Goal: Task Accomplishment & Management: Use online tool/utility

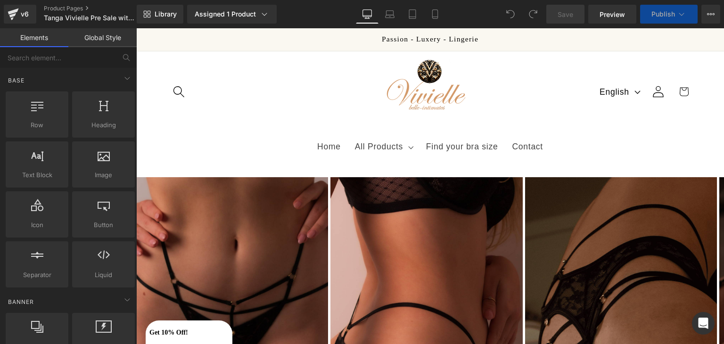
select select "S"
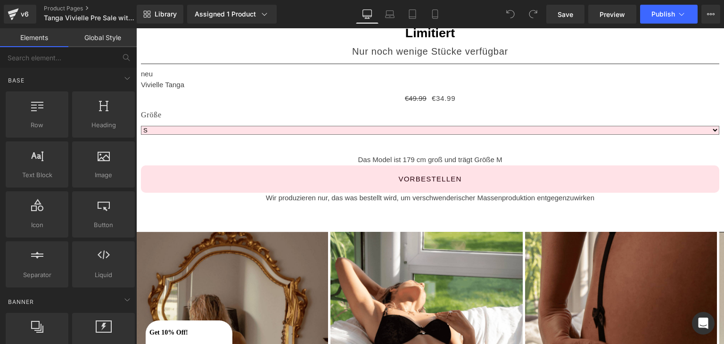
scroll to position [415, 0]
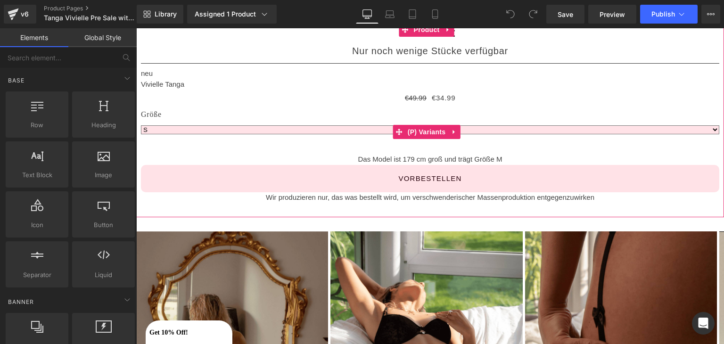
click at [380, 128] on select "XS S M L XL" at bounding box center [430, 129] width 579 height 9
click at [449, 130] on link at bounding box center [454, 132] width 12 height 14
click at [463, 135] on icon at bounding box center [460, 132] width 7 height 7
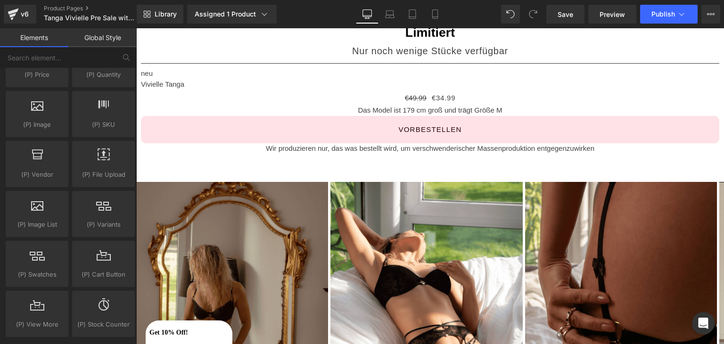
scroll to position [1002, 0]
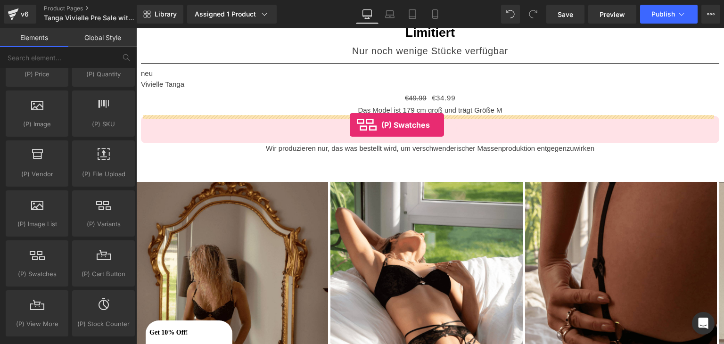
drag, startPoint x: 170, startPoint y: 289, endPoint x: 350, endPoint y: 125, distance: 243.0
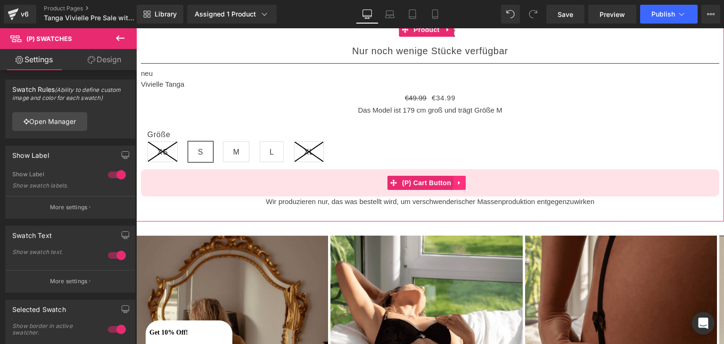
click at [456, 180] on icon at bounding box center [459, 182] width 7 height 7
click at [468, 186] on link at bounding box center [466, 183] width 12 height 14
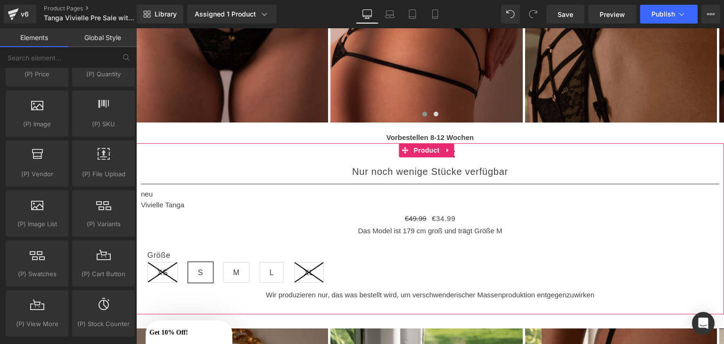
scroll to position [290, 0]
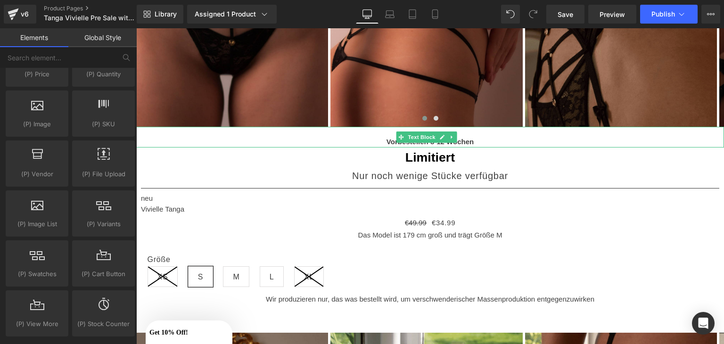
click at [381, 143] on p "Vorbestellen 8-12 Wochen" at bounding box center [430, 142] width 588 height 11
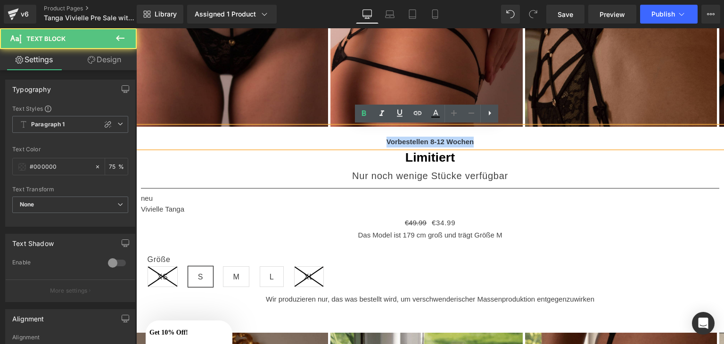
drag, startPoint x: 381, startPoint y: 143, endPoint x: 483, endPoint y: 146, distance: 101.9
click at [483, 146] on p "Vorbestellen 8-12 Wochen" at bounding box center [430, 142] width 588 height 11
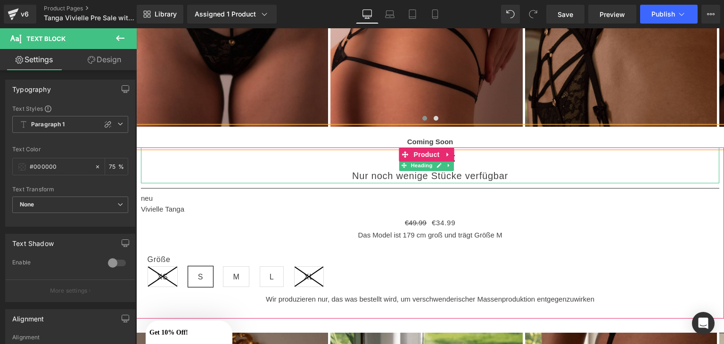
click at [495, 178] on div "Nur noch wenige Stücke verfügbar" at bounding box center [430, 176] width 579 height 16
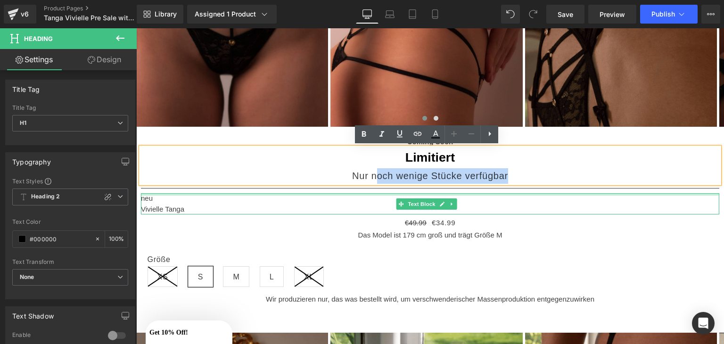
drag, startPoint x: 507, startPoint y: 175, endPoint x: 377, endPoint y: 192, distance: 131.2
click at [375, 192] on div "Limitiert Nur noch wenige Stücke verfügbar Heading Separator neu Vivielle Tanga…" at bounding box center [430, 226] width 579 height 157
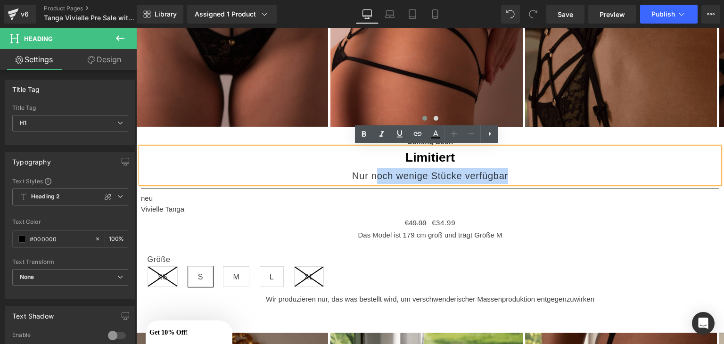
click at [374, 178] on div "Nur noch wenige Stücke verfügbar" at bounding box center [430, 176] width 579 height 16
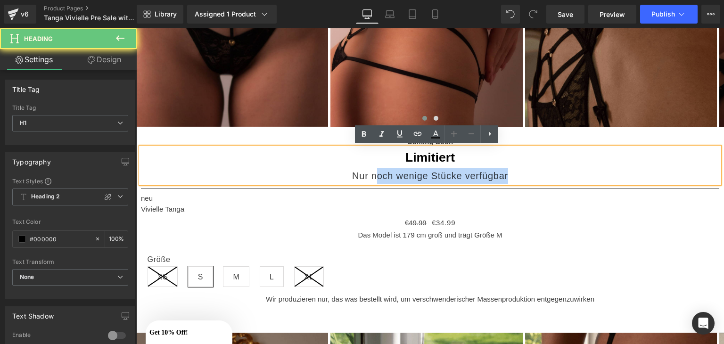
click at [373, 178] on div "Nur noch wenige Stücke verfügbar" at bounding box center [430, 176] width 579 height 16
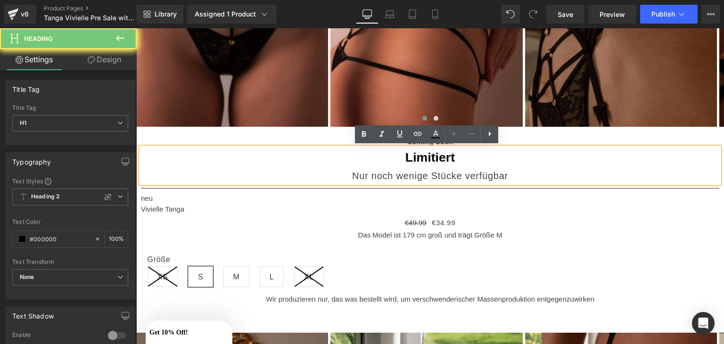
click at [353, 175] on div "Nur noch wenige Stücke verfügbar" at bounding box center [430, 176] width 579 height 16
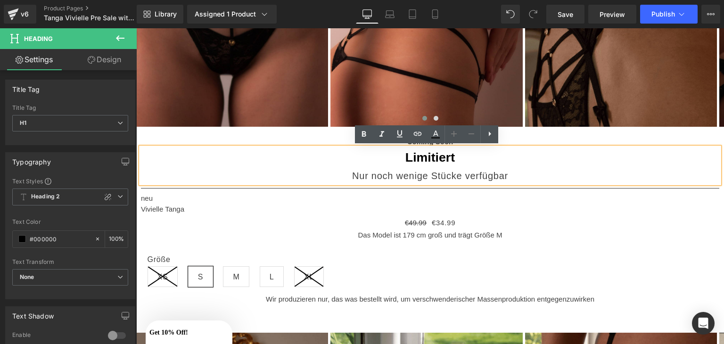
click at [376, 172] on div "Nur noch wenige Stücke verfügbar" at bounding box center [430, 176] width 579 height 16
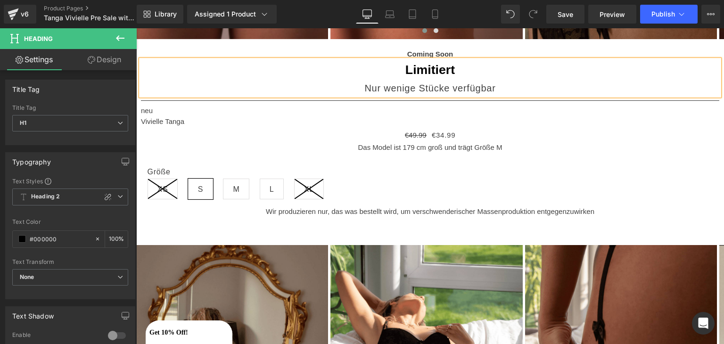
scroll to position [384, 0]
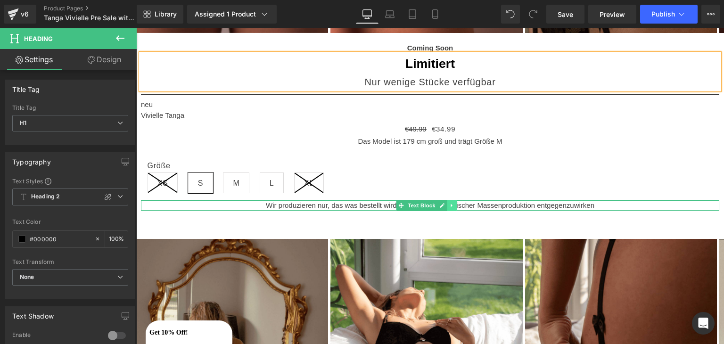
click at [450, 205] on icon at bounding box center [451, 206] width 5 height 6
click at [334, 207] on p "Wir produzieren nur, das was bestellt wird, um verschwenderischer Massenprodukt…" at bounding box center [430, 205] width 579 height 11
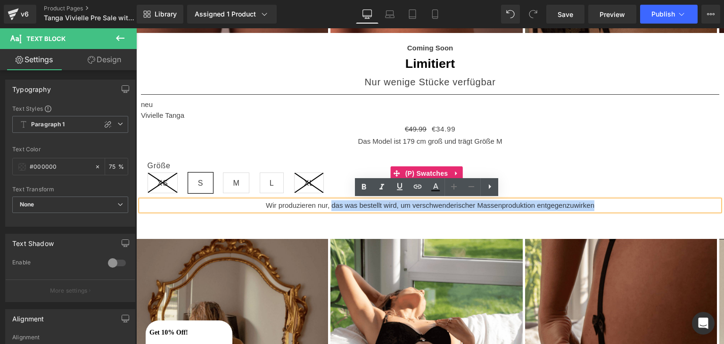
drag, startPoint x: 328, startPoint y: 206, endPoint x: 635, endPoint y: 185, distance: 307.7
click at [635, 185] on div "Limitiert Nur wenige Stücke verfügbar Heading Separator neu Vivielle Tanga Text…" at bounding box center [430, 132] width 579 height 157
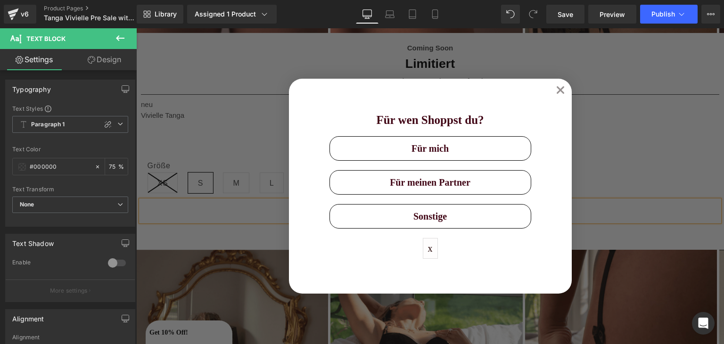
click at [424, 246] on button "x" at bounding box center [430, 248] width 15 height 21
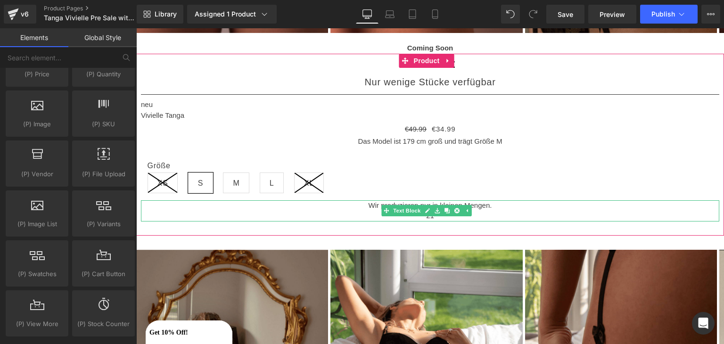
click at [397, 209] on link "Text Block" at bounding box center [401, 210] width 41 height 11
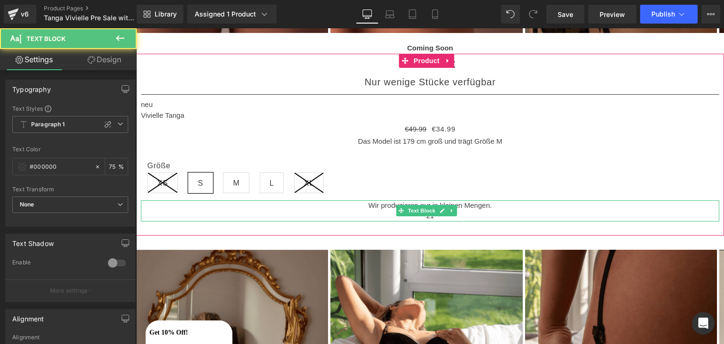
click at [454, 218] on p "21" at bounding box center [430, 216] width 579 height 11
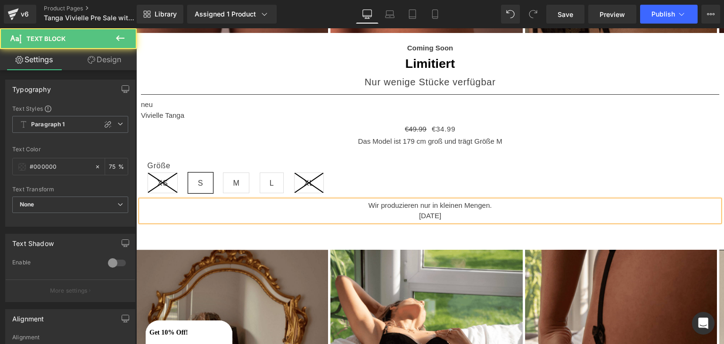
click at [413, 212] on p "21.09.25" at bounding box center [430, 216] width 579 height 11
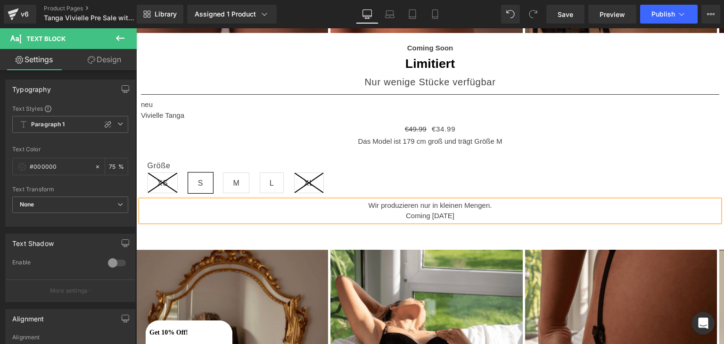
click at [468, 215] on p "Coming [DATE]" at bounding box center [430, 216] width 579 height 11
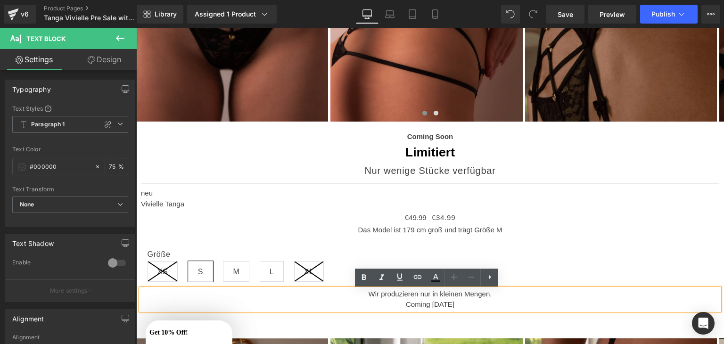
scroll to position [294, 0]
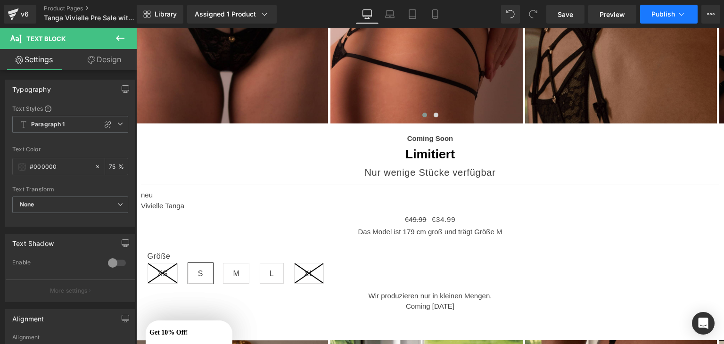
click at [663, 12] on span "Publish" at bounding box center [664, 14] width 24 height 8
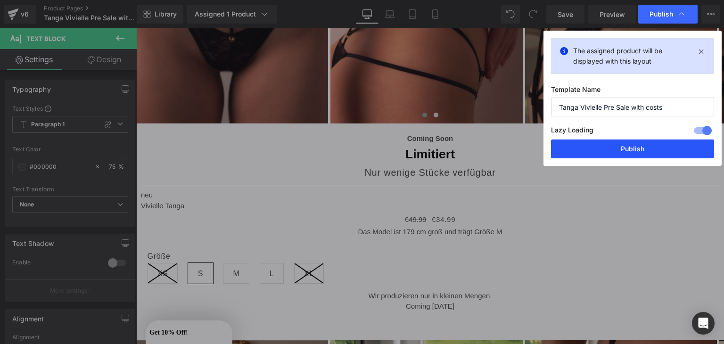
click at [620, 155] on button "Publish" at bounding box center [632, 149] width 163 height 19
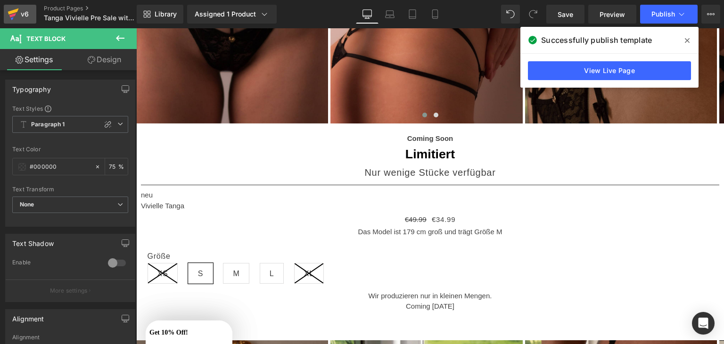
click at [19, 9] on div "v6" at bounding box center [25, 14] width 12 height 12
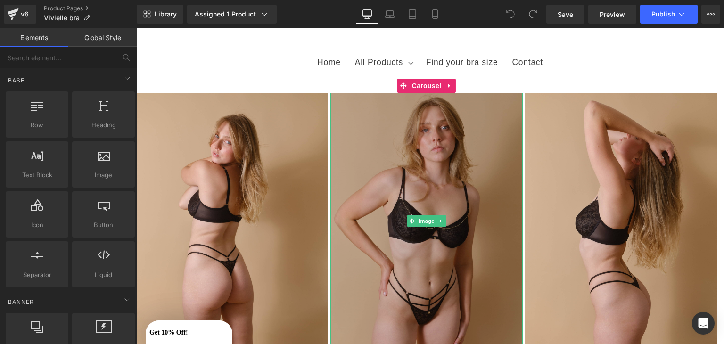
scroll to position [85, 0]
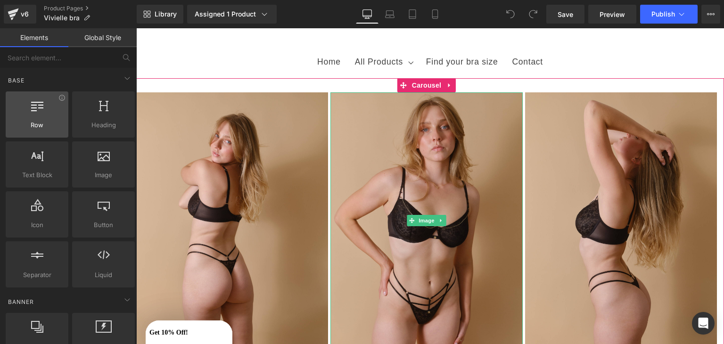
click at [7, 117] on div "Row rows, columns, layouts, div" at bounding box center [37, 114] width 63 height 46
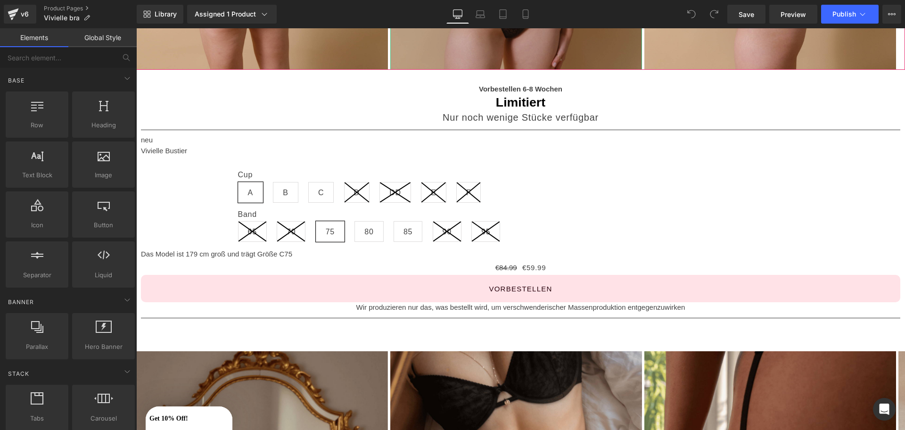
scroll to position [444, 0]
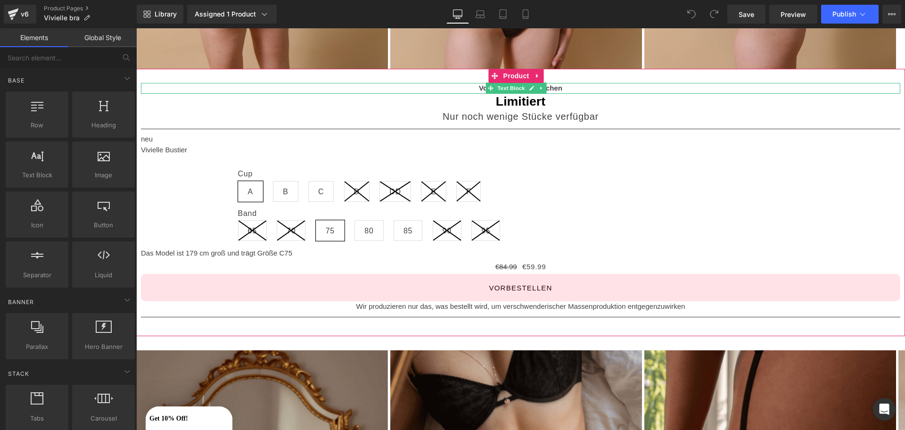
click at [555, 89] on strong "Vorbestellen 6-8 Wochen" at bounding box center [520, 88] width 83 height 8
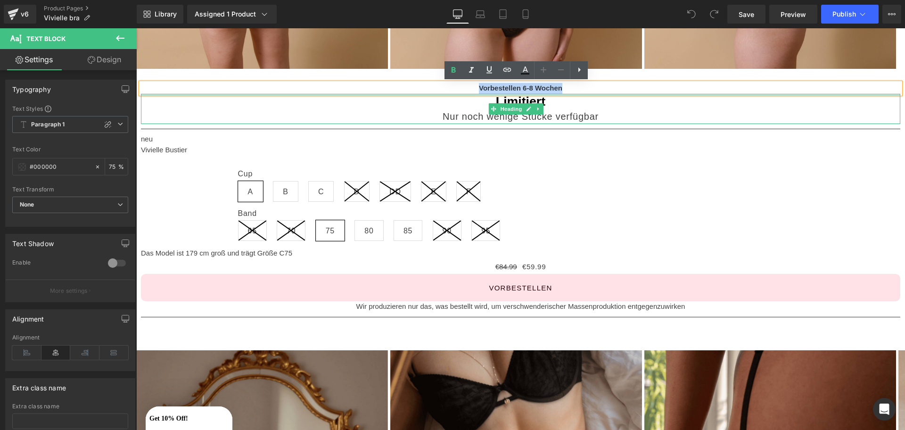
drag, startPoint x: 565, startPoint y: 89, endPoint x: 413, endPoint y: 93, distance: 151.9
click at [413, 93] on p "Vorbestellen 6-8 Wochen" at bounding box center [521, 88] width 760 height 11
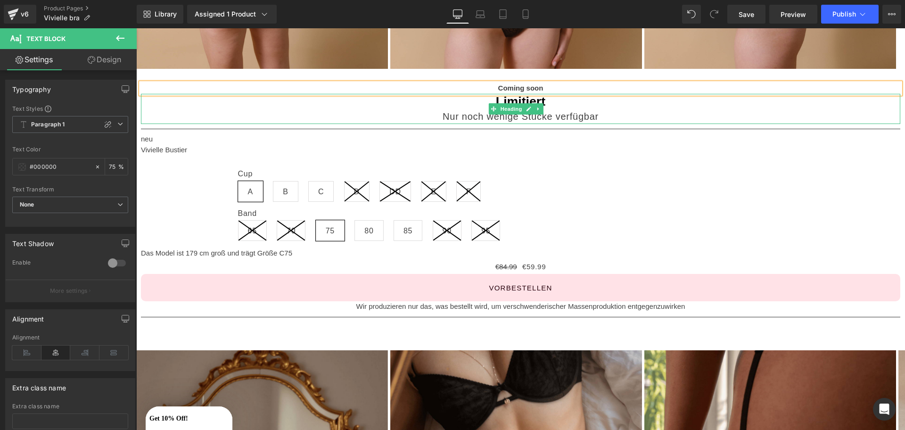
click at [470, 112] on div "Nur noch wenige Stücke verfügbar" at bounding box center [521, 117] width 760 height 16
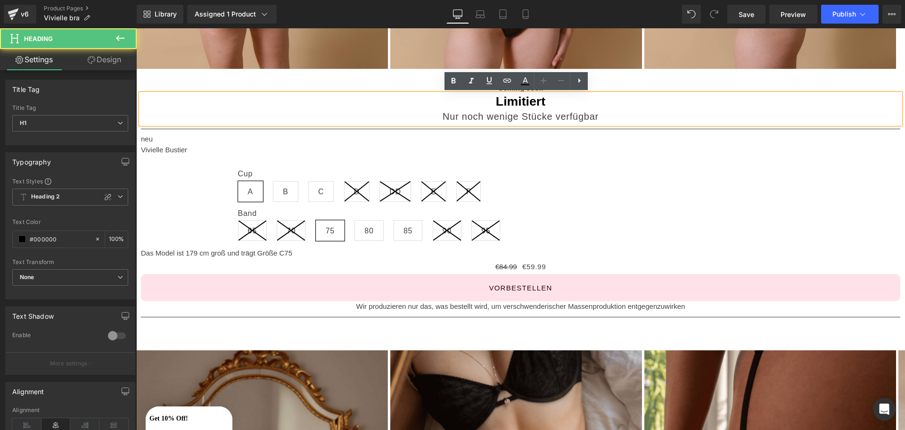
click at [470, 120] on div "Nur noch wenige Stücke verfügbar" at bounding box center [521, 117] width 760 height 16
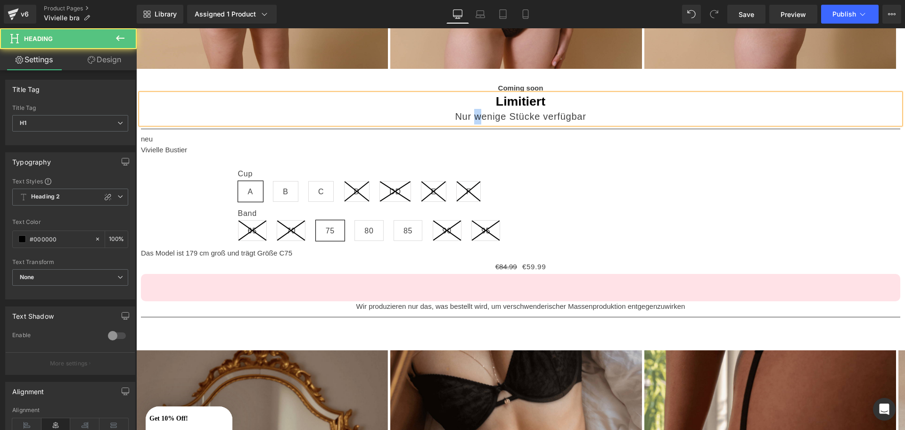
drag, startPoint x: 470, startPoint y: 120, endPoint x: 477, endPoint y: 277, distance: 157.2
click at [477, 277] on div "Coming soon Text Block Limitiert Nur wenige Stücke verfügbar Heading Separator …" at bounding box center [521, 202] width 760 height 239
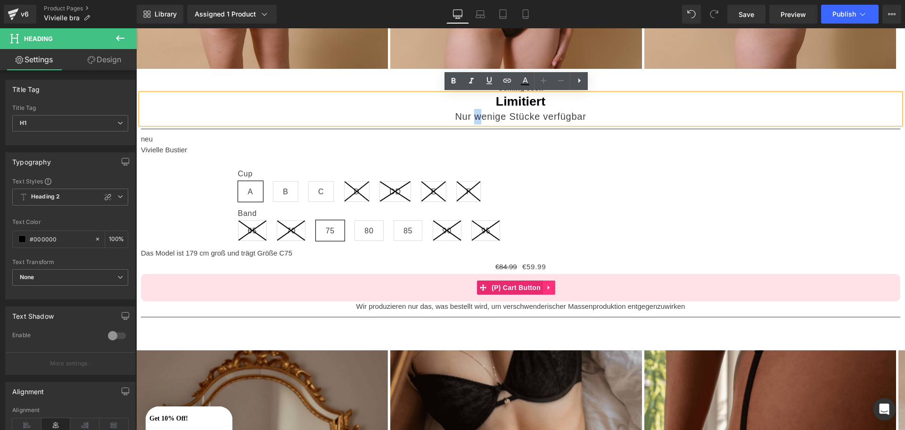
click at [552, 284] on icon at bounding box center [549, 287] width 7 height 7
click at [560, 290] on link at bounding box center [555, 288] width 12 height 14
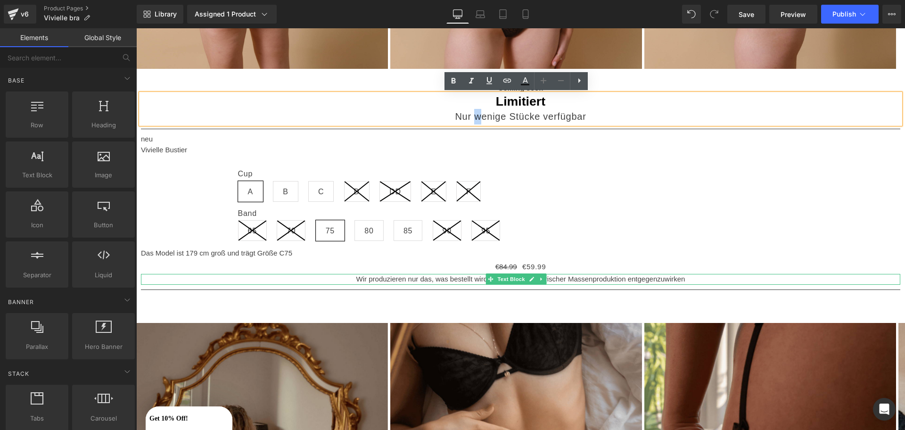
click at [455, 281] on p "Wir produzieren nur das, was bestellt wird, um verschwenderischer Massenprodukt…" at bounding box center [521, 279] width 760 height 11
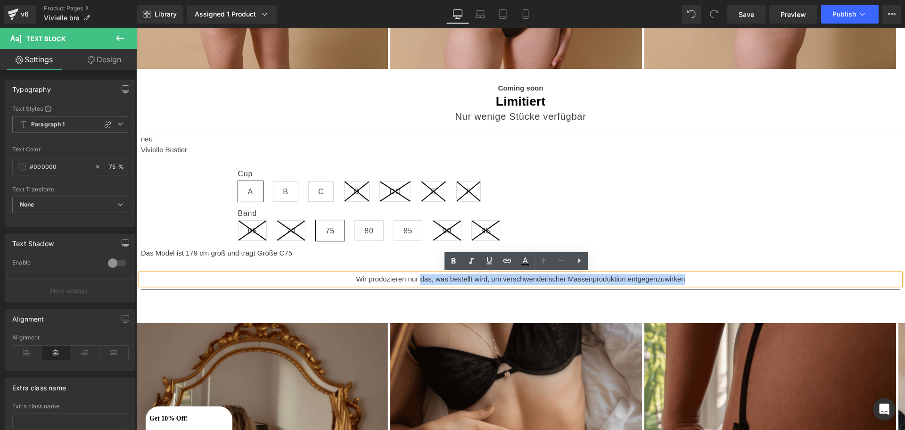
drag, startPoint x: 684, startPoint y: 278, endPoint x: 419, endPoint y: 278, distance: 265.4
click at [419, 278] on p "Wir produzieren nur das, was bestellt wird, um verschwenderischer Massenprodukt…" at bounding box center [521, 279] width 760 height 11
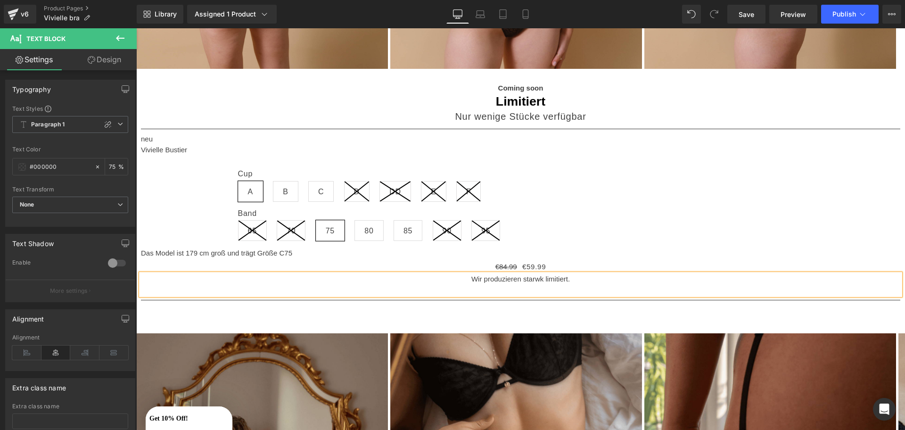
click at [532, 280] on p "Wir produzieren starwk limitiert." at bounding box center [521, 279] width 760 height 11
click at [591, 285] on p at bounding box center [521, 290] width 760 height 11
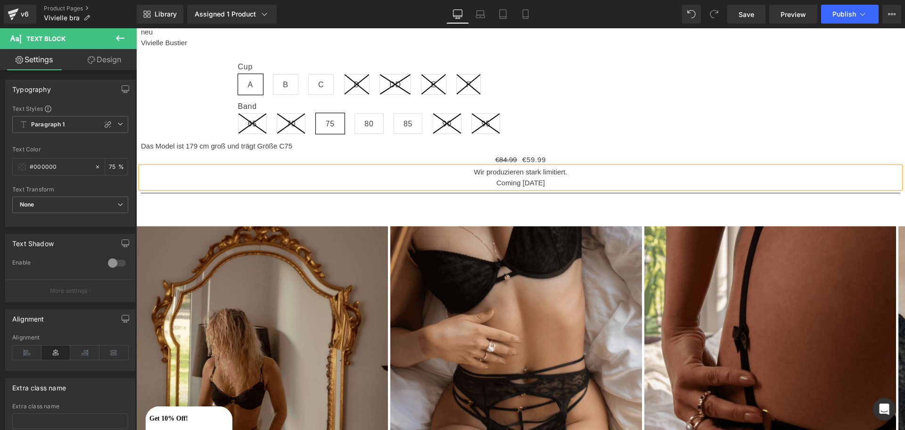
scroll to position [552, 0]
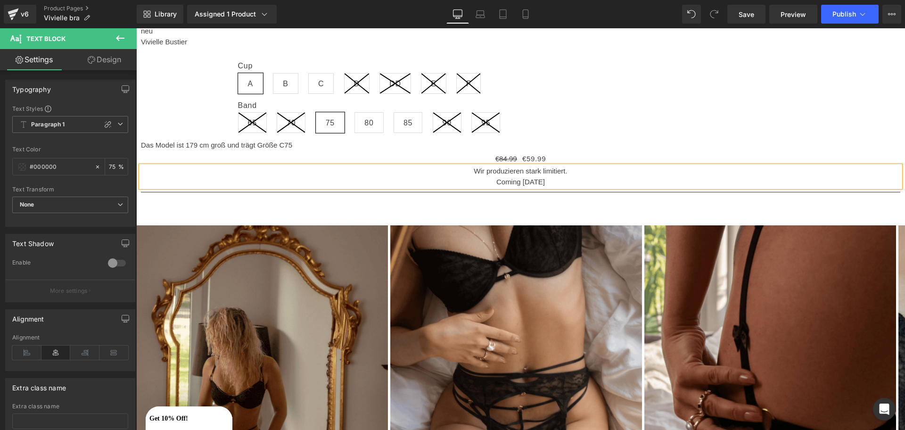
click at [724, 4] on div "Library Assigned 1 Product Product Preview Vivielle Bustier Manage assigned pro…" at bounding box center [521, 14] width 769 height 28
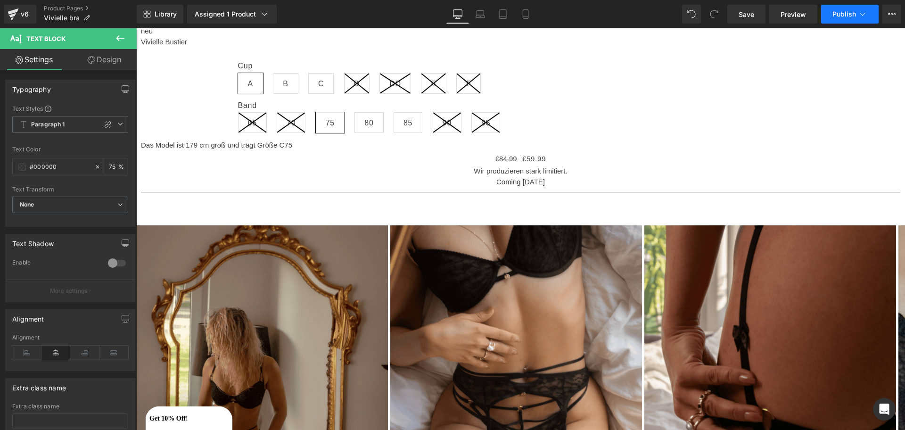
click at [724, 16] on span "Publish" at bounding box center [845, 14] width 24 height 8
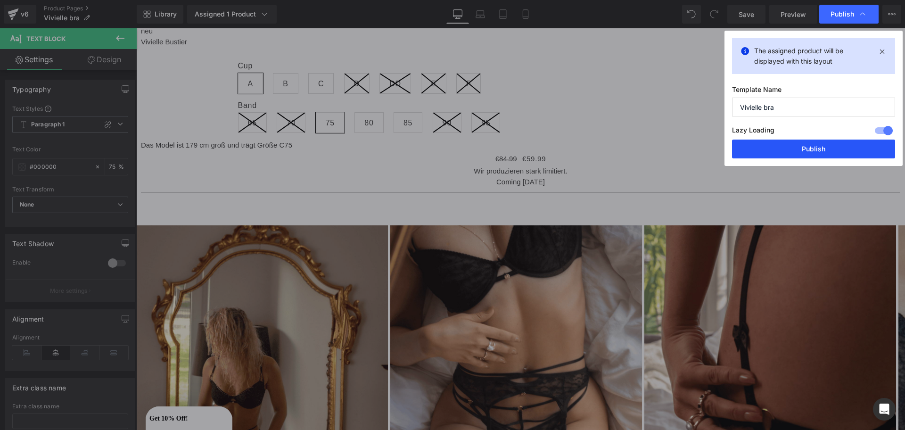
click at [724, 147] on button "Publish" at bounding box center [813, 149] width 163 height 19
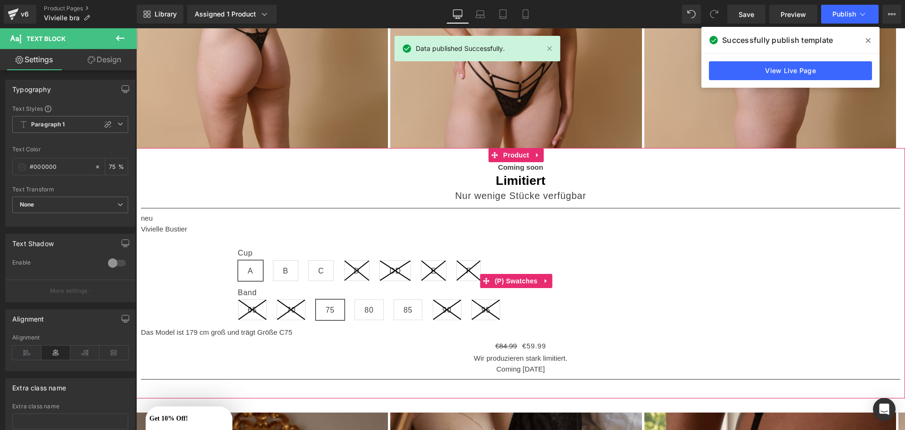
scroll to position [361, 0]
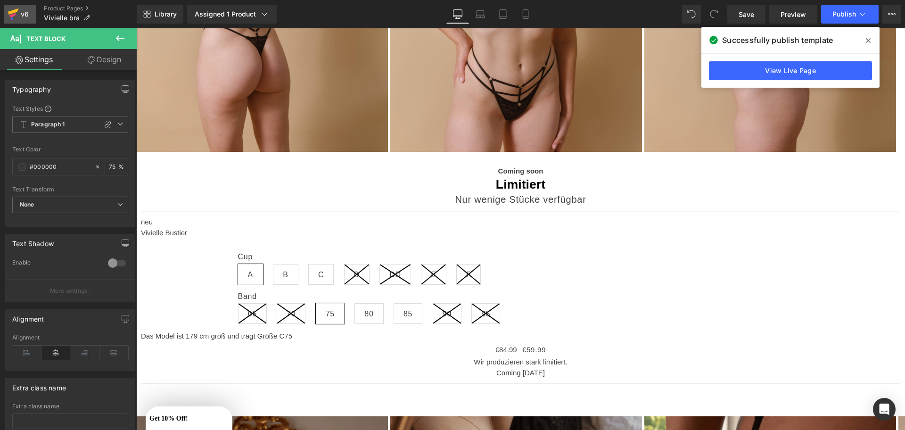
click at [10, 8] on icon at bounding box center [13, 14] width 11 height 24
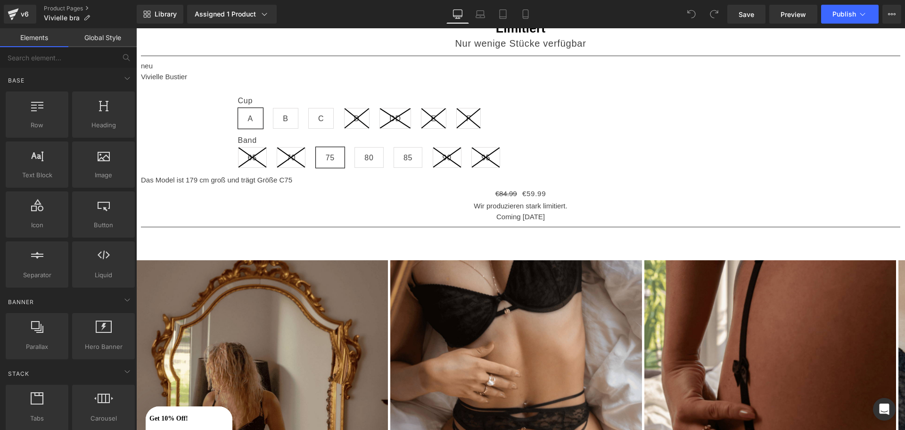
scroll to position [518, 0]
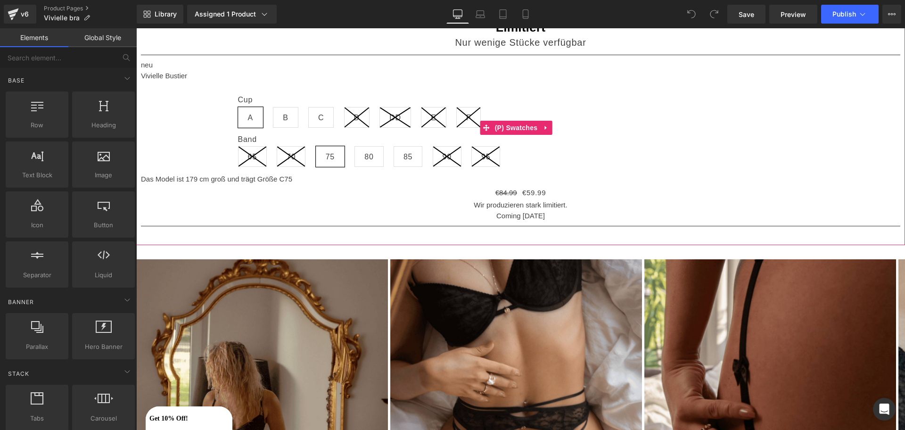
click at [544, 125] on icon at bounding box center [546, 127] width 7 height 7
click at [548, 125] on link at bounding box center [552, 128] width 12 height 14
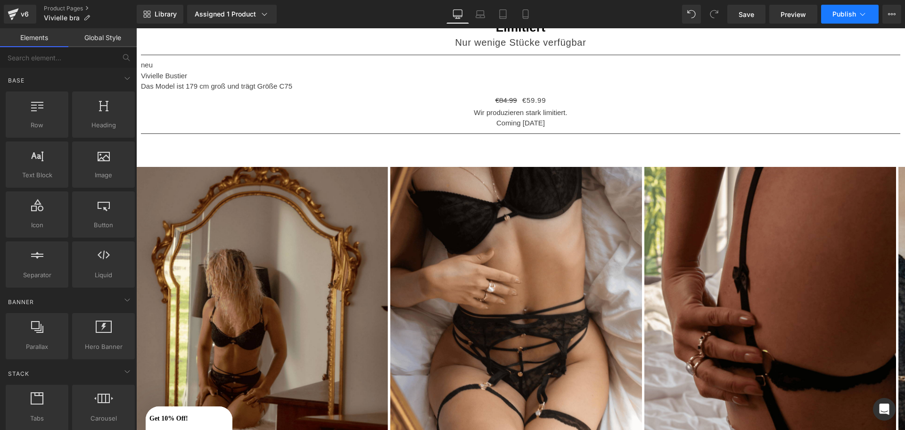
click at [843, 17] on span "Publish" at bounding box center [845, 14] width 24 height 8
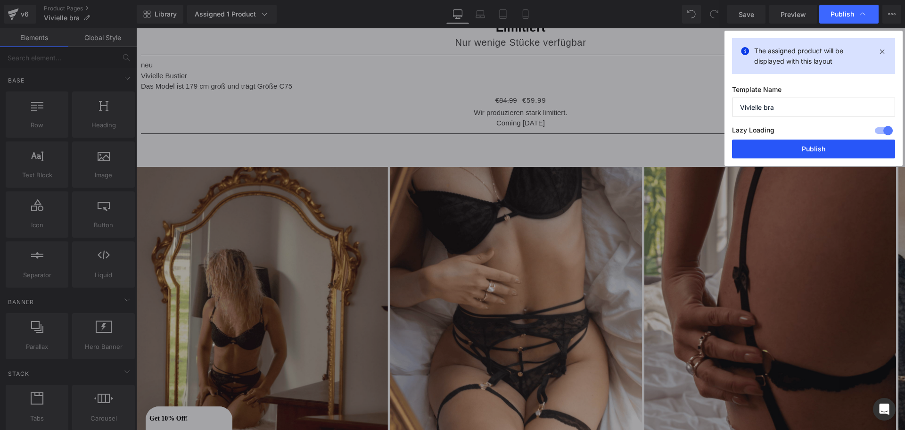
drag, startPoint x: 784, startPoint y: 150, endPoint x: 647, endPoint y: 121, distance: 139.7
click at [784, 150] on button "Publish" at bounding box center [813, 149] width 163 height 19
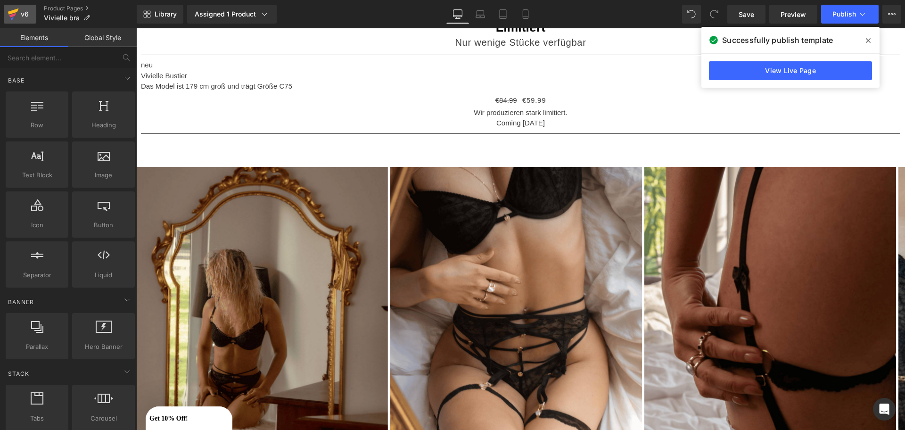
click at [16, 17] on icon at bounding box center [13, 14] width 11 height 24
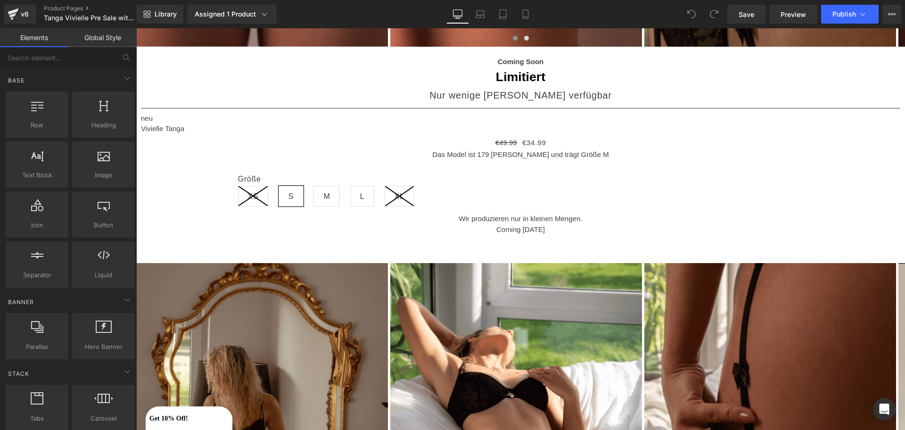
scroll to position [444, 0]
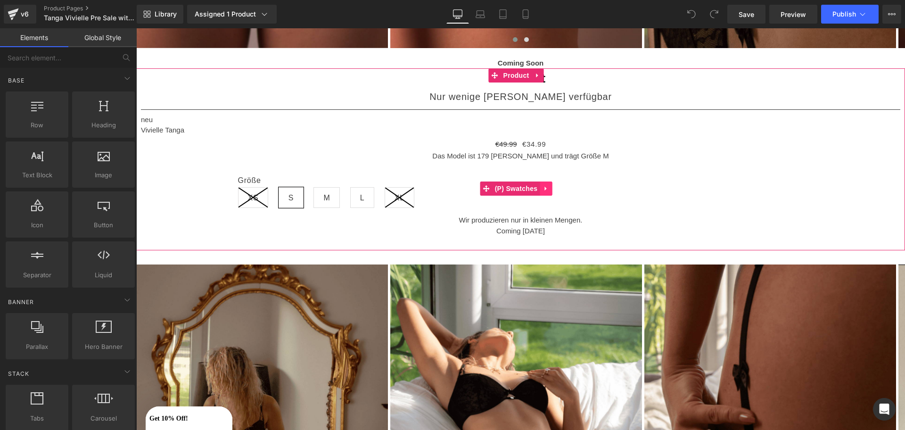
click at [541, 188] on link at bounding box center [546, 189] width 12 height 14
click at [554, 190] on icon at bounding box center [552, 188] width 7 height 7
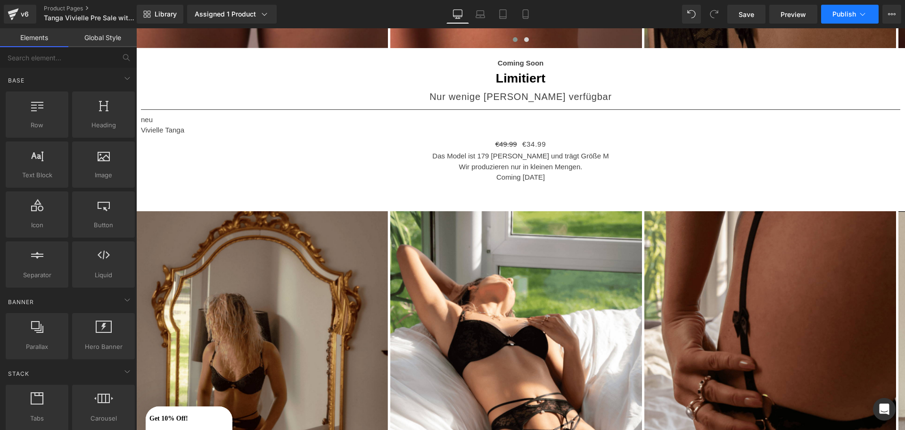
click at [836, 15] on span "Publish" at bounding box center [845, 14] width 24 height 8
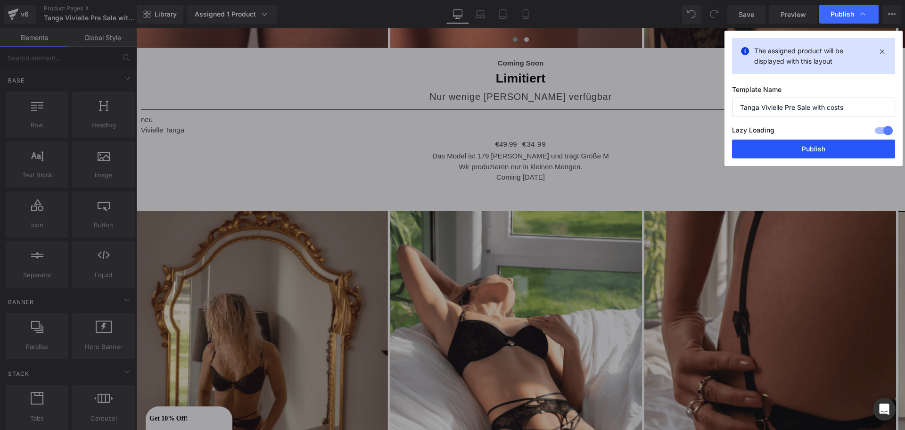
click at [761, 154] on button "Publish" at bounding box center [813, 149] width 163 height 19
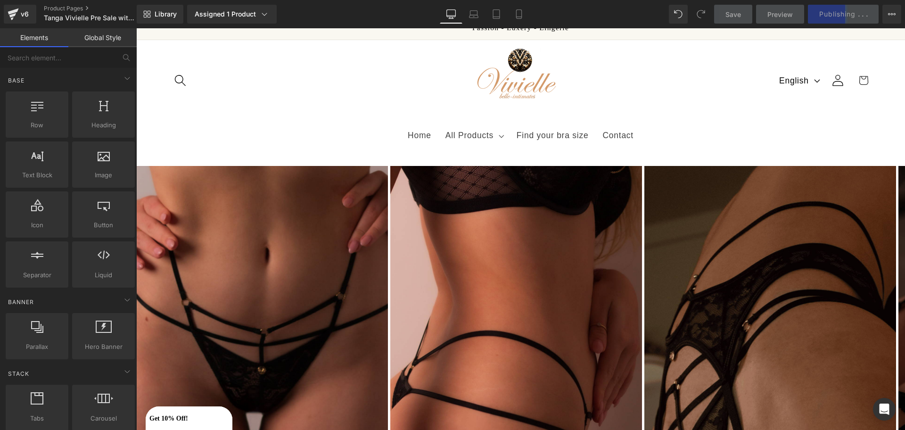
scroll to position [0, 0]
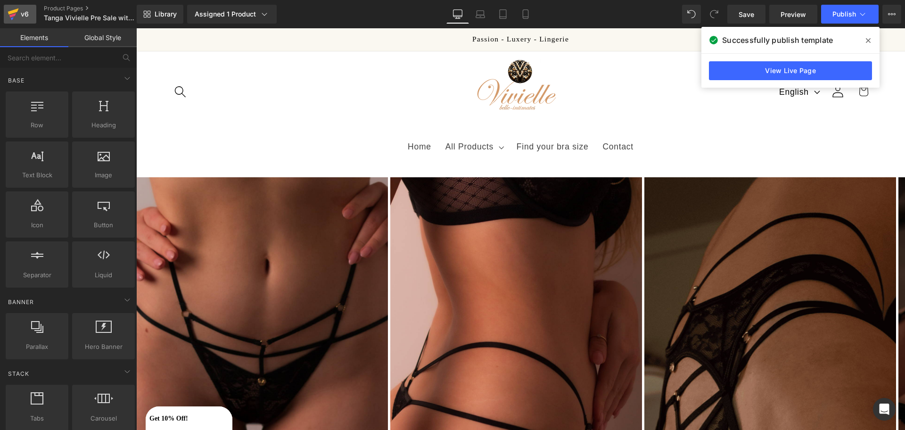
click at [23, 15] on div "v6" at bounding box center [25, 14] width 12 height 12
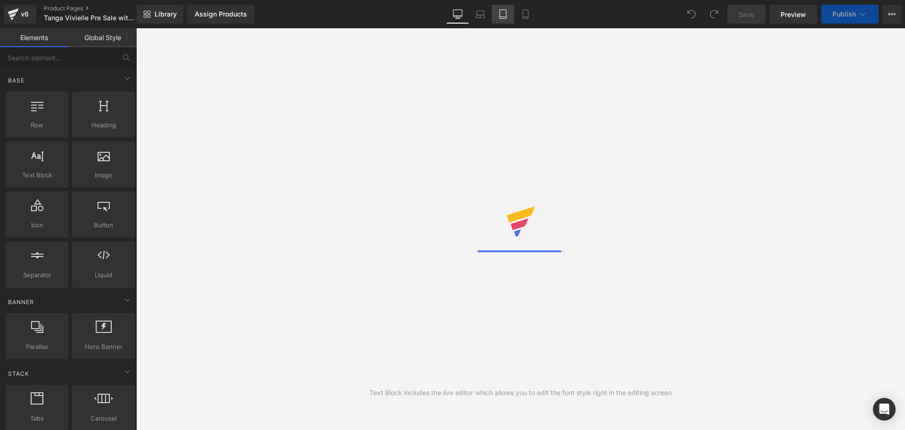
click at [503, 17] on icon at bounding box center [503, 17] width 7 height 0
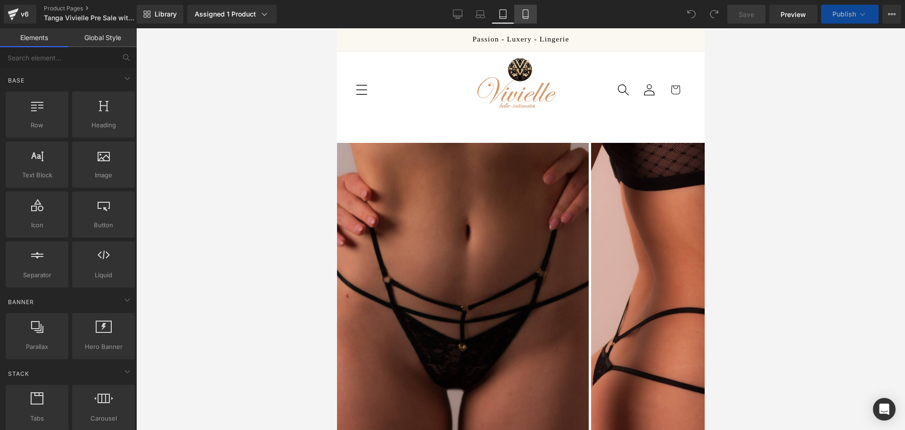
click at [537, 21] on link "Mobile" at bounding box center [525, 14] width 23 height 19
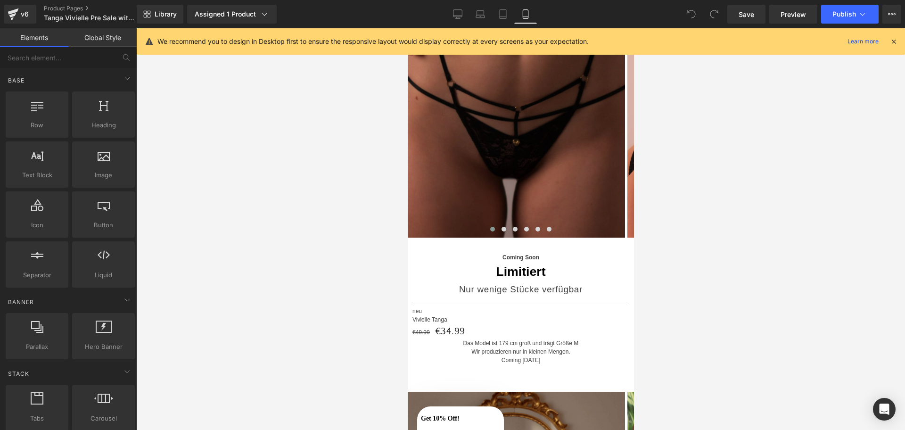
scroll to position [178, 0]
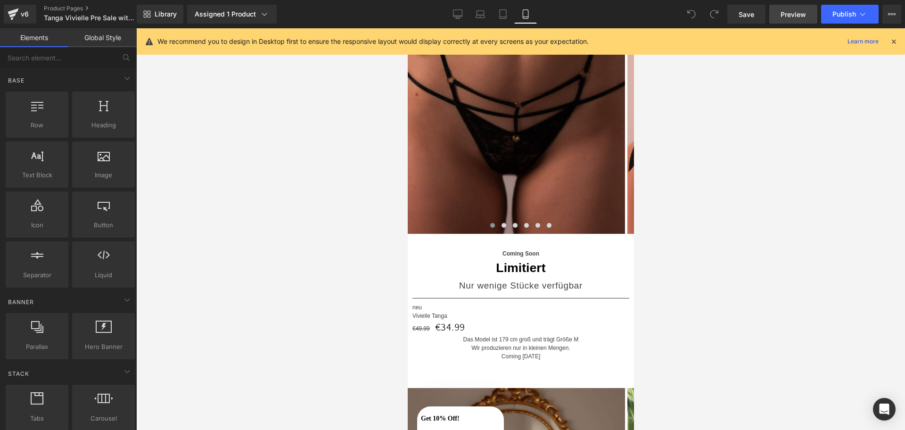
click at [785, 14] on span "Preview" at bounding box center [793, 14] width 25 height 10
